Goal: Navigation & Orientation: Find specific page/section

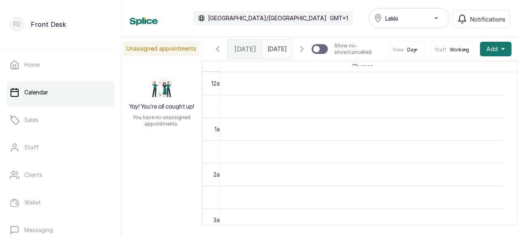
scroll to position [273, 0]
click at [473, 17] on span "Notifications" at bounding box center [487, 19] width 35 height 9
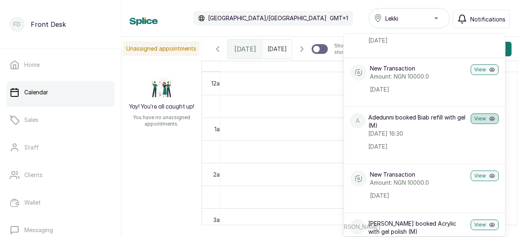
click at [471, 124] on button "View" at bounding box center [485, 118] width 28 height 11
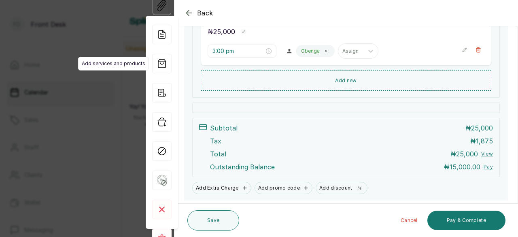
scroll to position [174, 0]
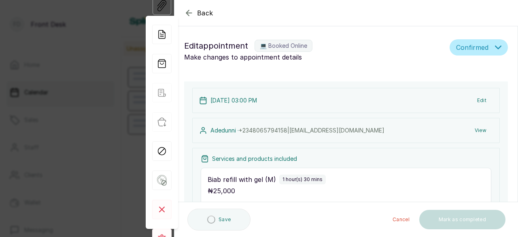
scroll to position [273, 0]
click at [186, 14] on icon "button" at bounding box center [189, 13] width 10 height 10
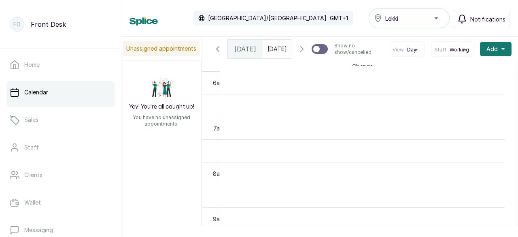
click at [489, 19] on span "Notifications" at bounding box center [487, 19] width 35 height 9
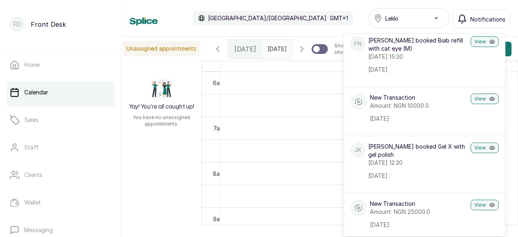
scroll to position [729, 0]
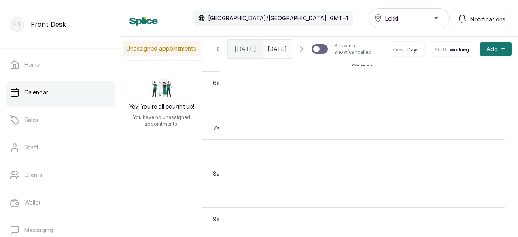
click at [65, 89] on link "Calendar" at bounding box center [60, 92] width 108 height 23
click at [240, 54] on span "[DATE]" at bounding box center [245, 49] width 22 height 10
click at [270, 53] on span "[DATE]" at bounding box center [277, 49] width 19 height 9
click at [301, 54] on icon "button" at bounding box center [302, 49] width 10 height 10
click at [297, 54] on icon "button" at bounding box center [302, 49] width 10 height 10
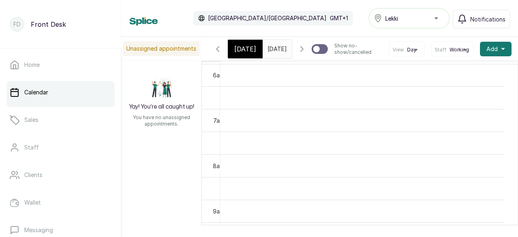
click at [218, 51] on icon "button" at bounding box center [218, 49] width 2 height 5
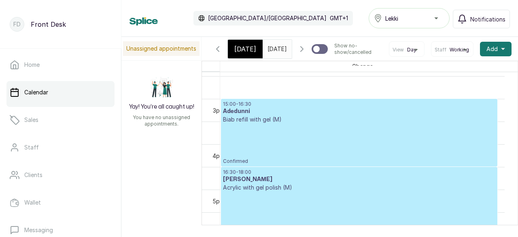
scroll to position [637, 0]
